Goal: Browse casually: Explore the website without a specific task or goal

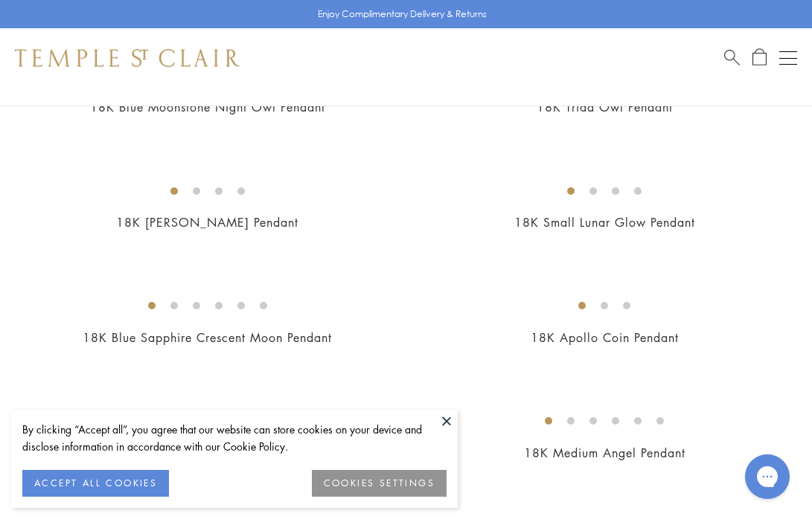
scroll to position [978, 0]
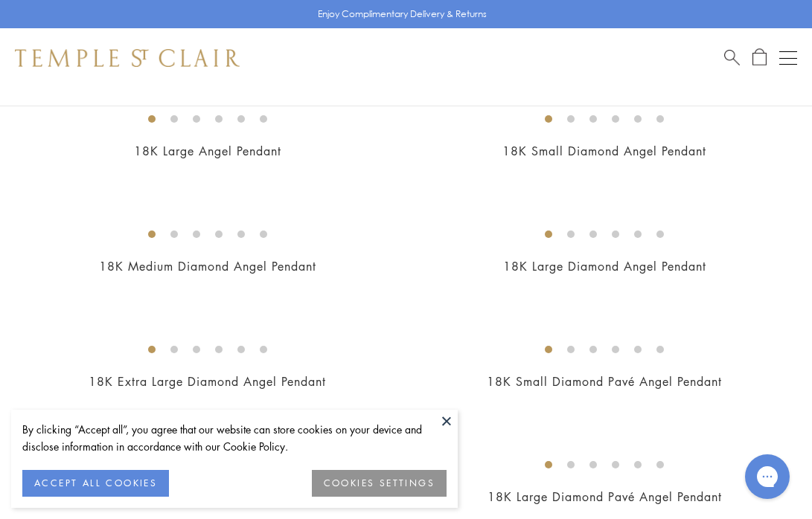
click at [107, 491] on button "ACCEPT ALL COOKIES" at bounding box center [95, 483] width 147 height 27
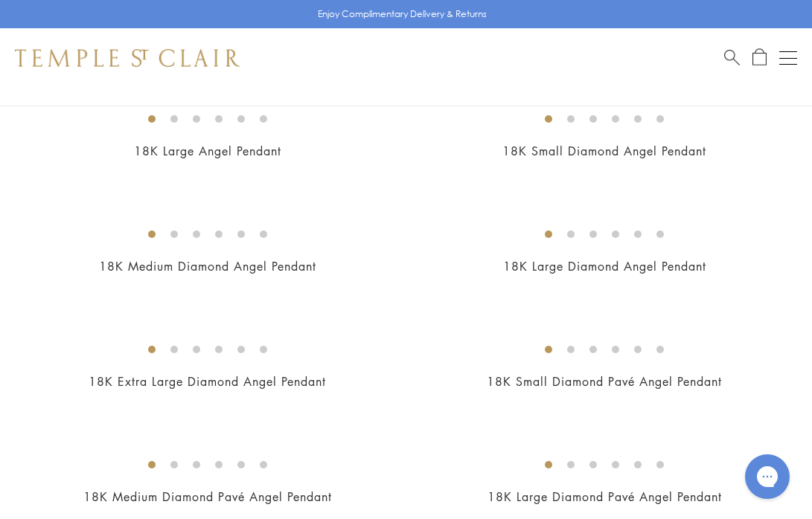
click at [0, 0] on img at bounding box center [0, 0] width 0 height 0
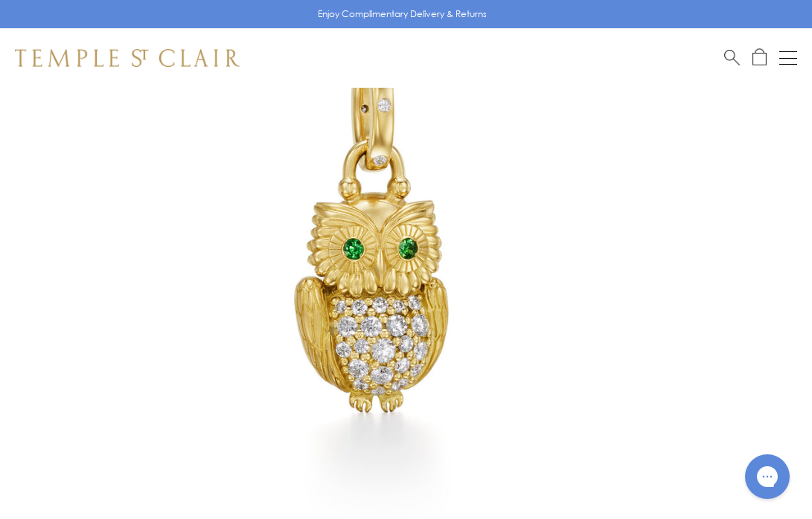
scroll to position [153, 0]
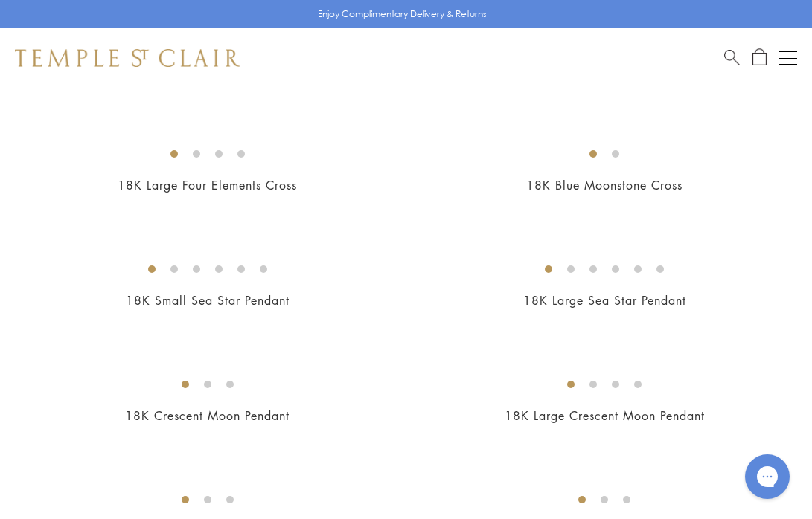
scroll to position [2147, 0]
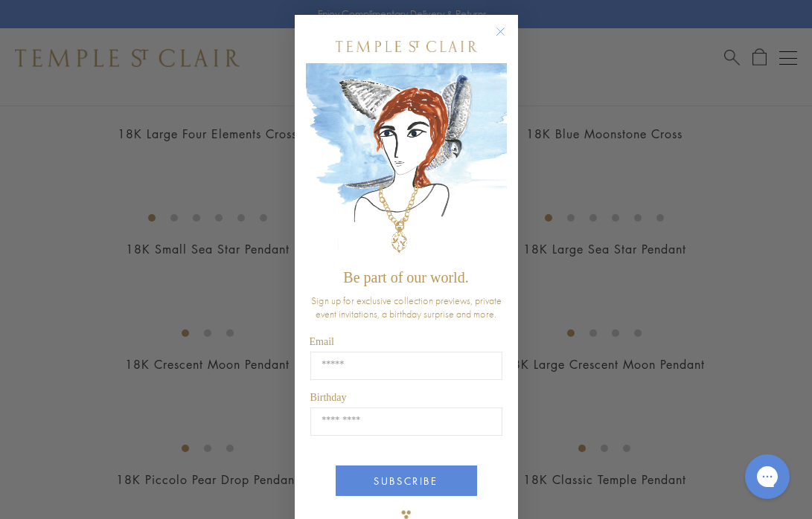
click at [501, 30] on circle "Close dialog" at bounding box center [500, 32] width 18 height 18
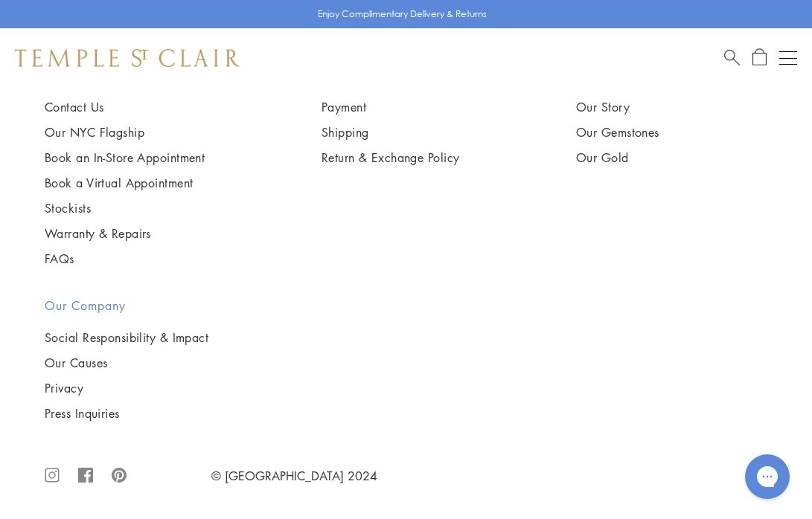
scroll to position [10537, 0]
click at [729, 57] on span "Search" at bounding box center [732, 56] width 16 height 16
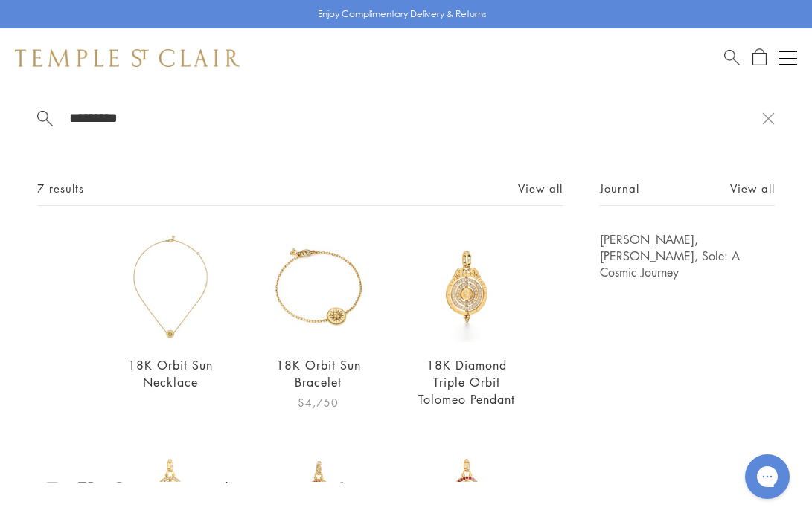
type input "*********"
click at [346, 316] on img at bounding box center [318, 286] width 111 height 111
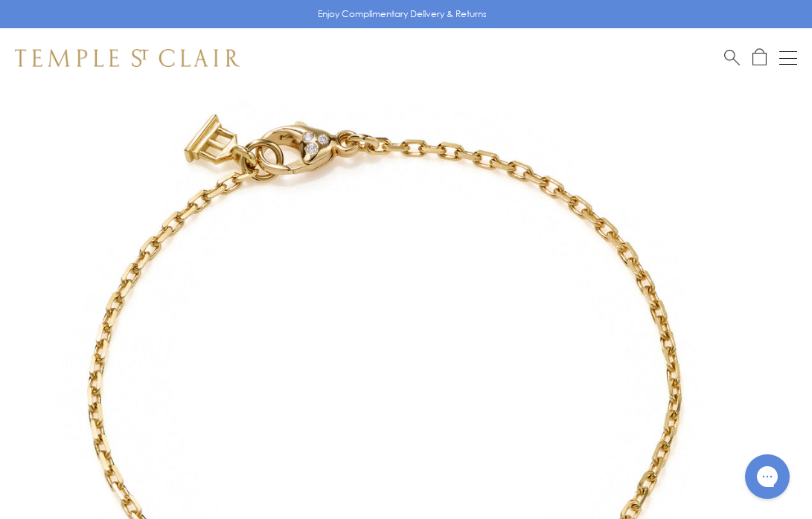
scroll to position [60, 0]
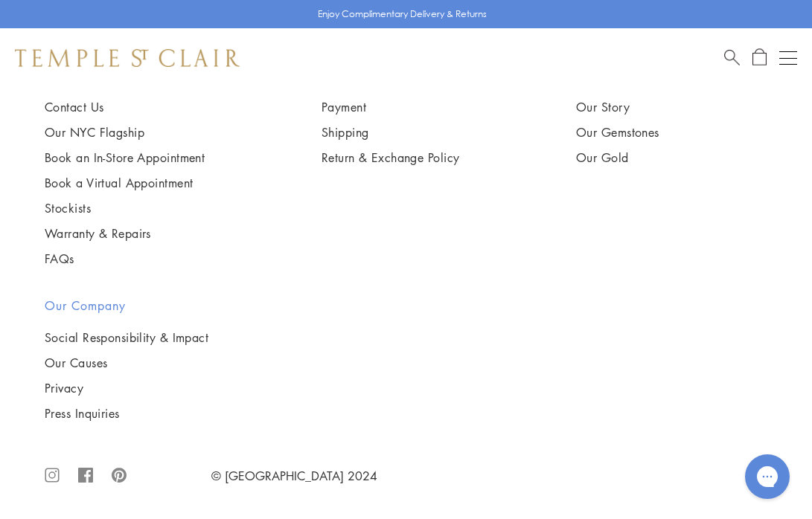
scroll to position [10073, 0]
click at [725, 57] on span "Search" at bounding box center [732, 56] width 16 height 16
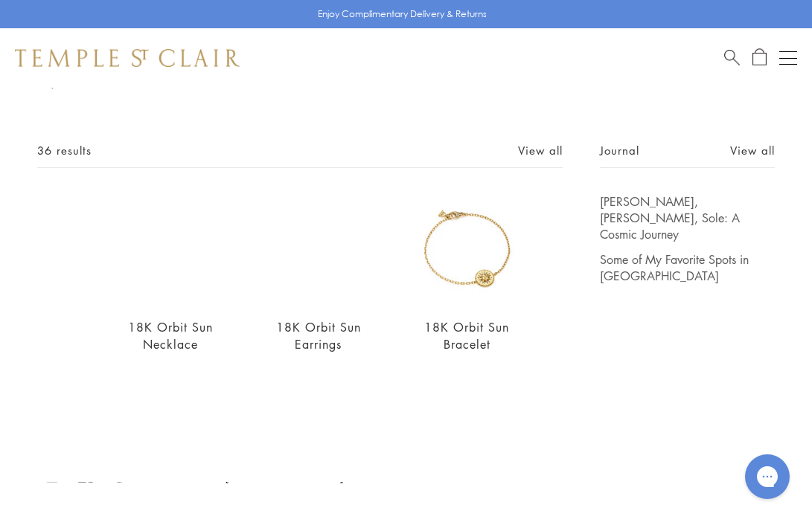
scroll to position [39, 0]
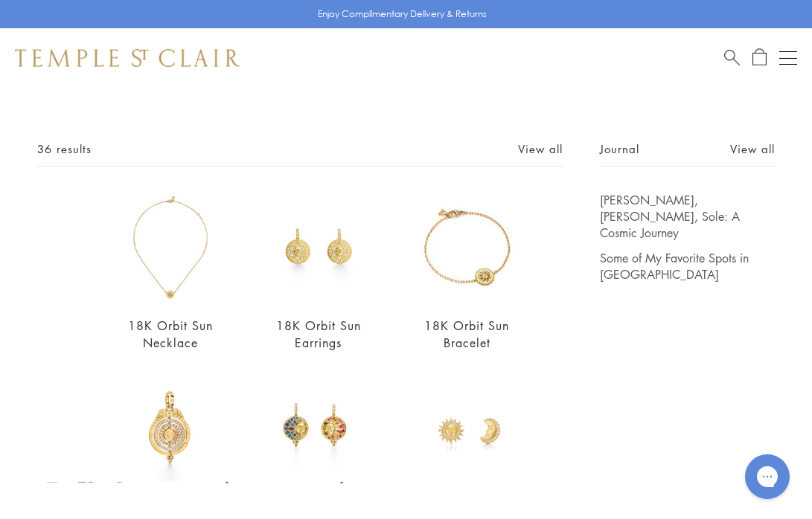
type input "***"
drag, startPoint x: 445, startPoint y: 431, endPoint x: 508, endPoint y: 30, distance: 405.9
